Goal: Information Seeking & Learning: Get advice/opinions

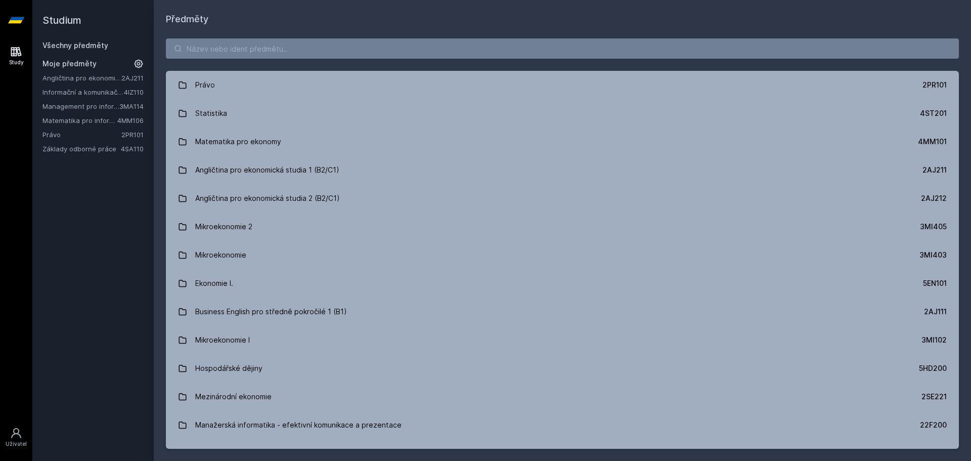
click at [70, 119] on link "Matematika pro informatiky" at bounding box center [79, 120] width 75 height 10
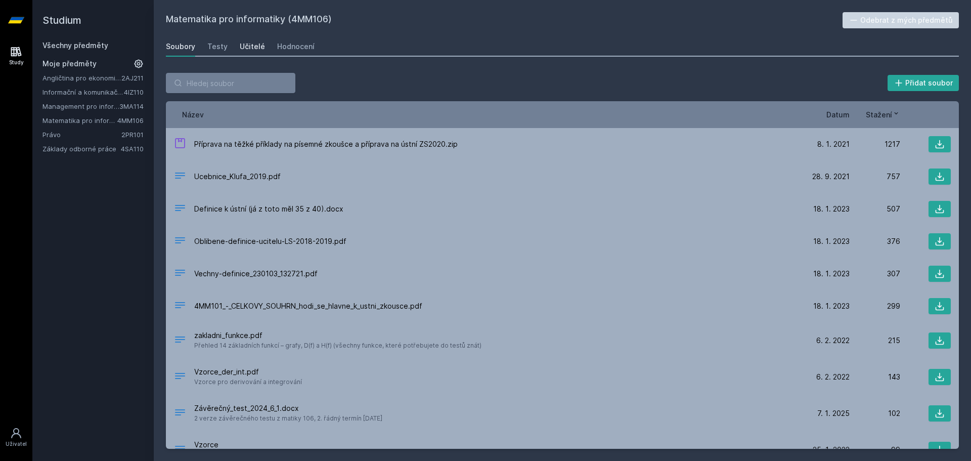
click at [241, 44] on div "Učitelé" at bounding box center [252, 46] width 25 height 10
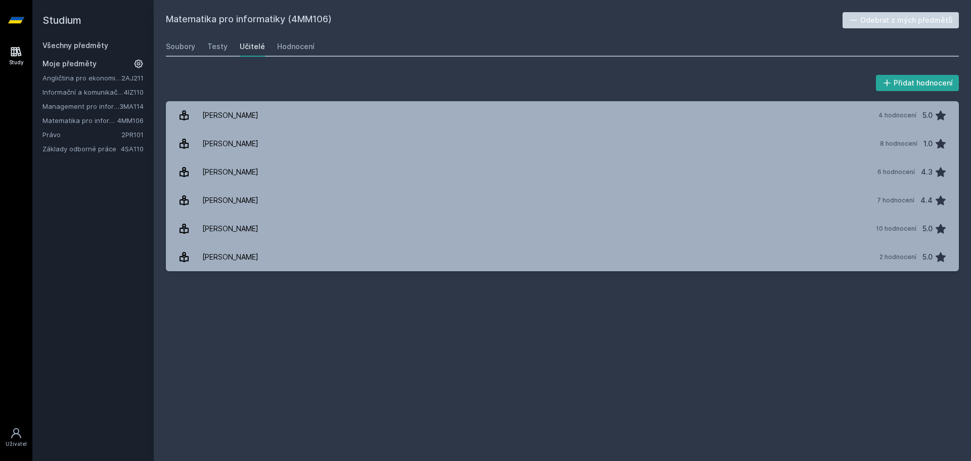
click at [625, 354] on div "Matematika pro informatiky (4MM106) Odebrat z mých předmětů [GEOGRAPHIC_DATA] T…" at bounding box center [562, 230] width 793 height 437
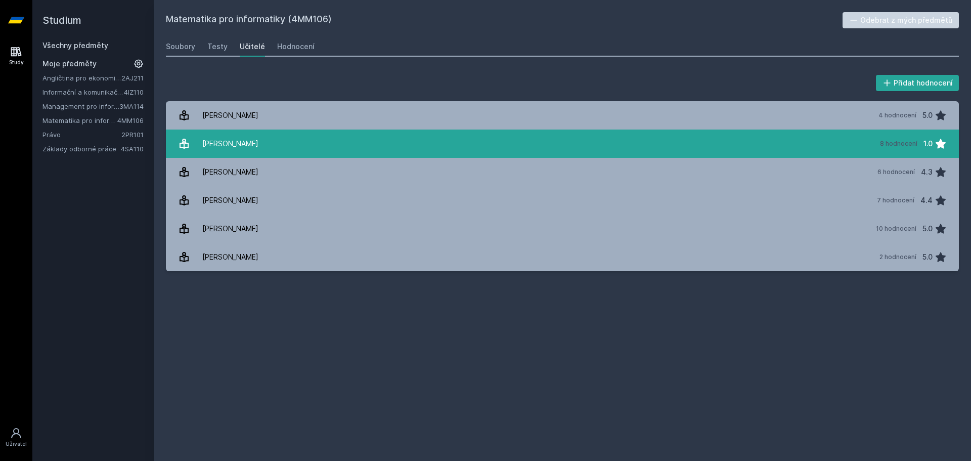
click at [239, 137] on div "[PERSON_NAME]" at bounding box center [230, 144] width 56 height 20
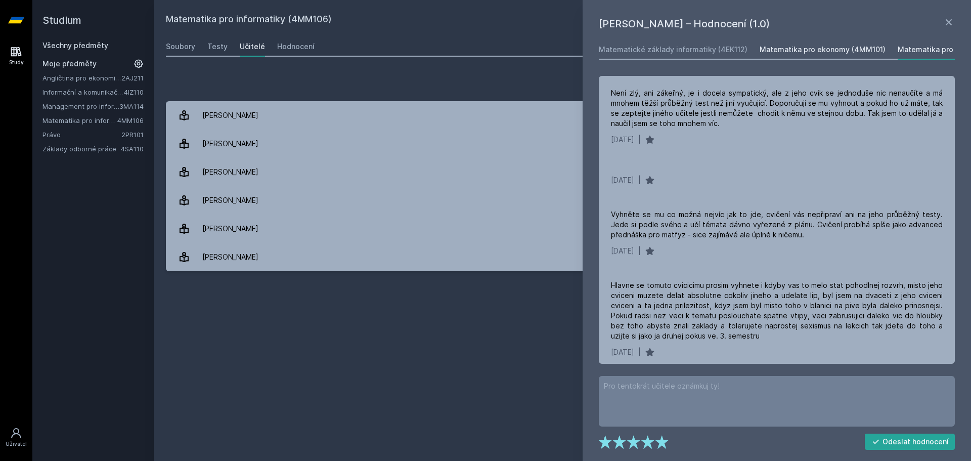
click at [810, 48] on div "Matematika pro ekonomy (4MM101)" at bounding box center [823, 50] width 126 height 10
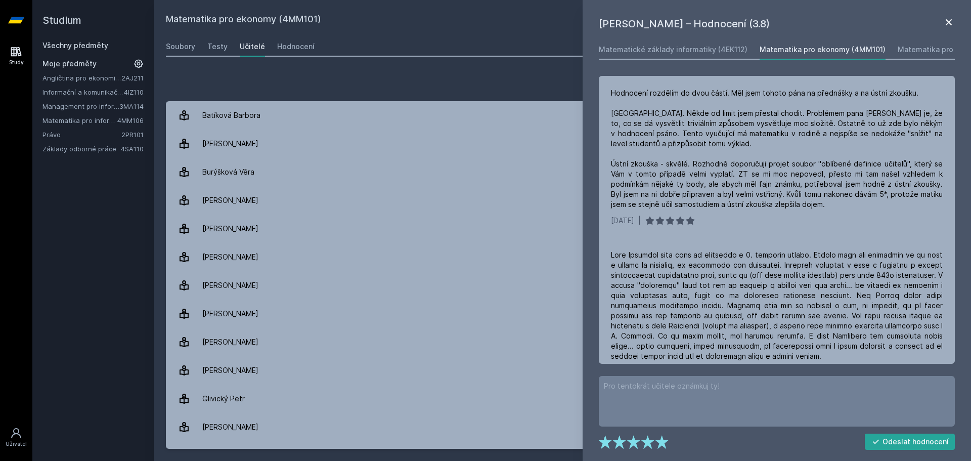
click at [951, 22] on icon at bounding box center [949, 22] width 12 height 12
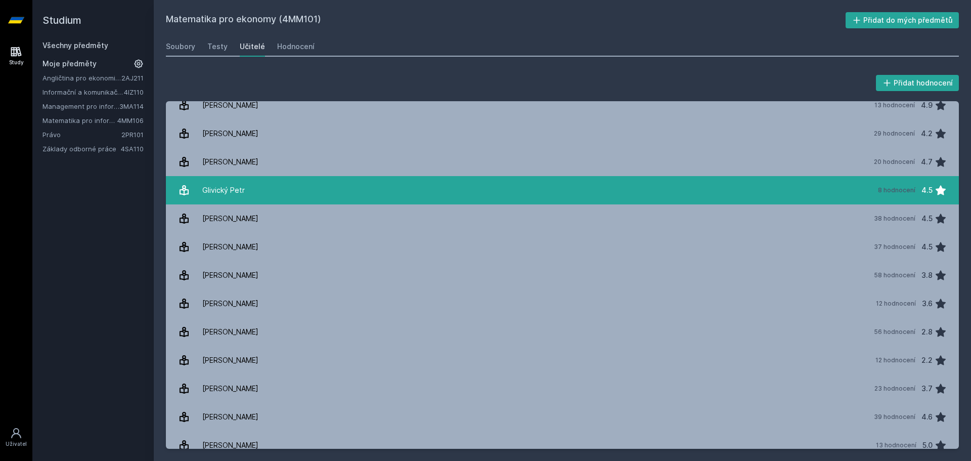
scroll to position [202, 0]
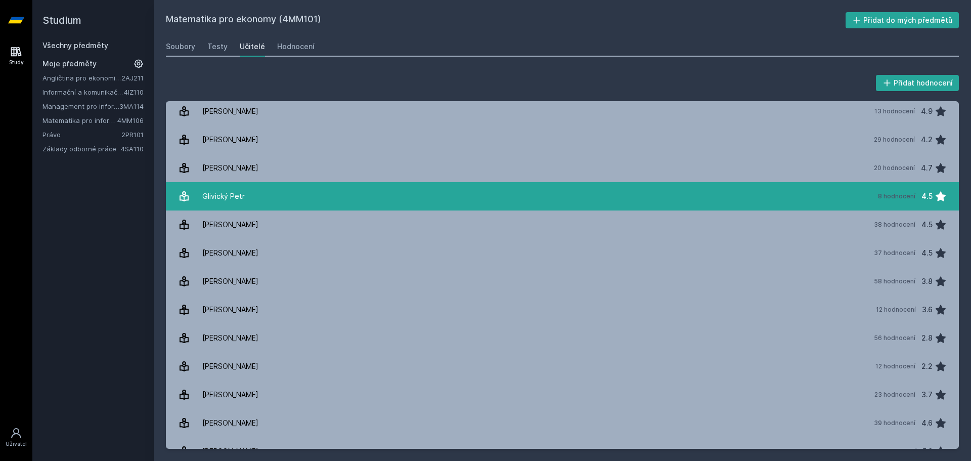
click at [312, 194] on link "[PERSON_NAME] 8 hodnocení 4.5" at bounding box center [562, 196] width 793 height 28
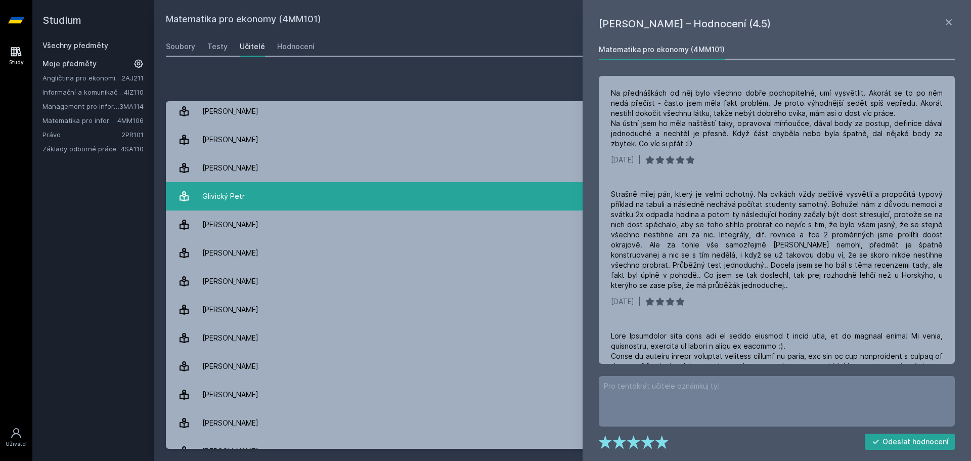
click at [312, 192] on link "[PERSON_NAME] 8 hodnocení 4.5" at bounding box center [562, 196] width 793 height 28
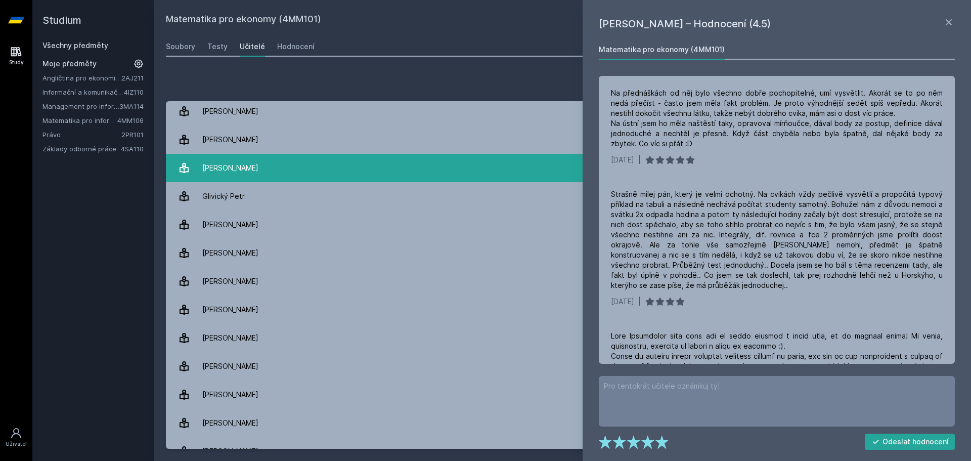
click at [309, 167] on link "[PERSON_NAME] 20 hodnocení 4.7" at bounding box center [562, 168] width 793 height 28
